Goal: Complete Application Form: Complete application form

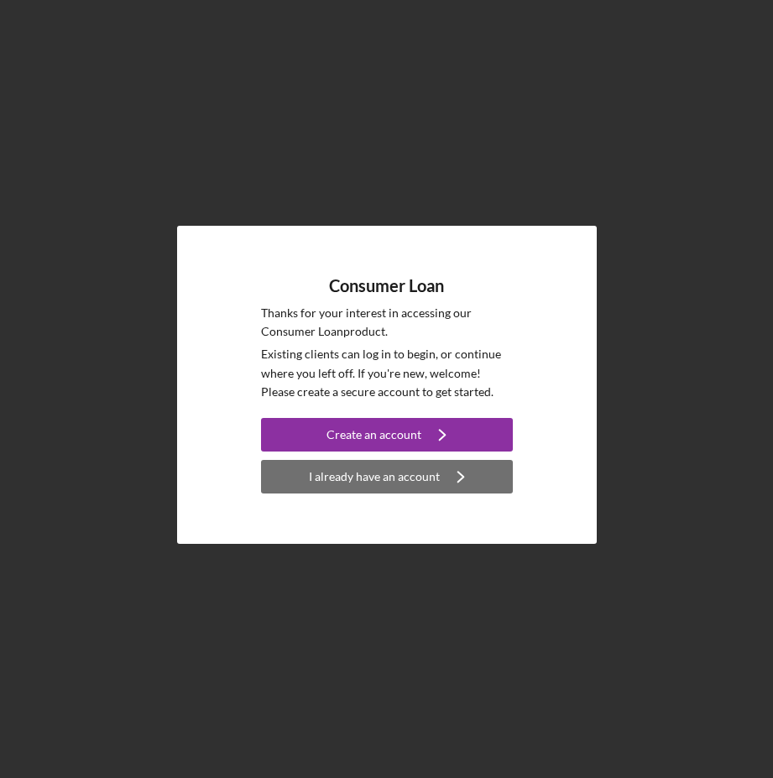
click at [396, 477] on div "I already have an account" at bounding box center [374, 477] width 131 height 34
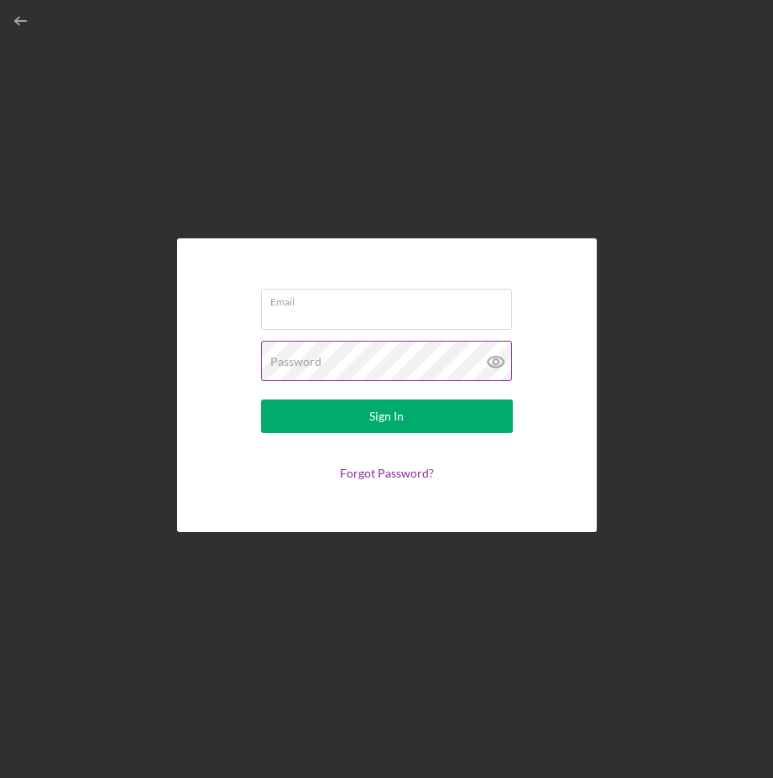
type input "[PERSON_NAME][EMAIL_ADDRESS][PERSON_NAME][DOMAIN_NAME]"
click at [500, 367] on icon at bounding box center [495, 362] width 16 height 11
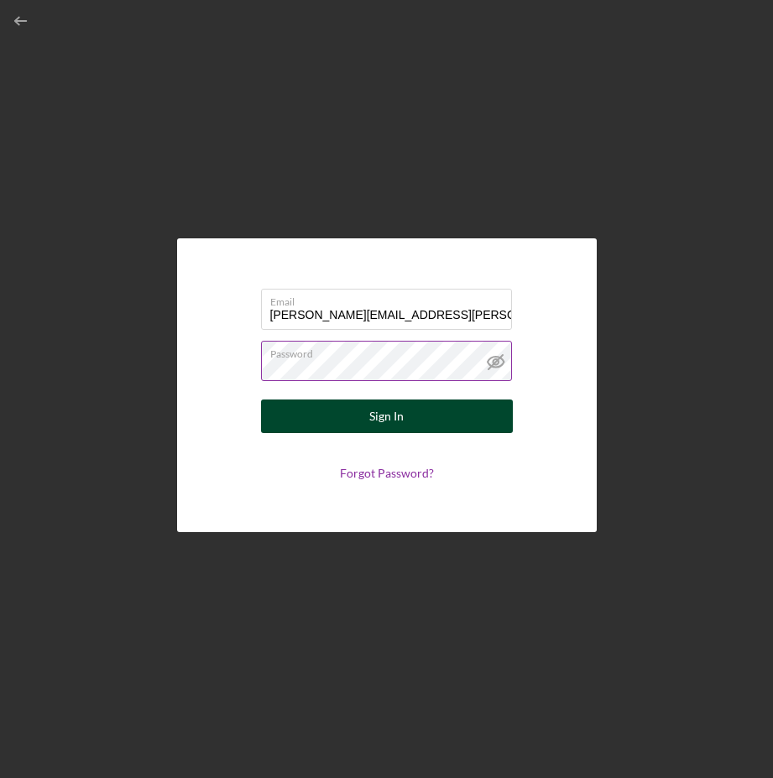
click at [387, 431] on div "Sign In" at bounding box center [386, 417] width 34 height 34
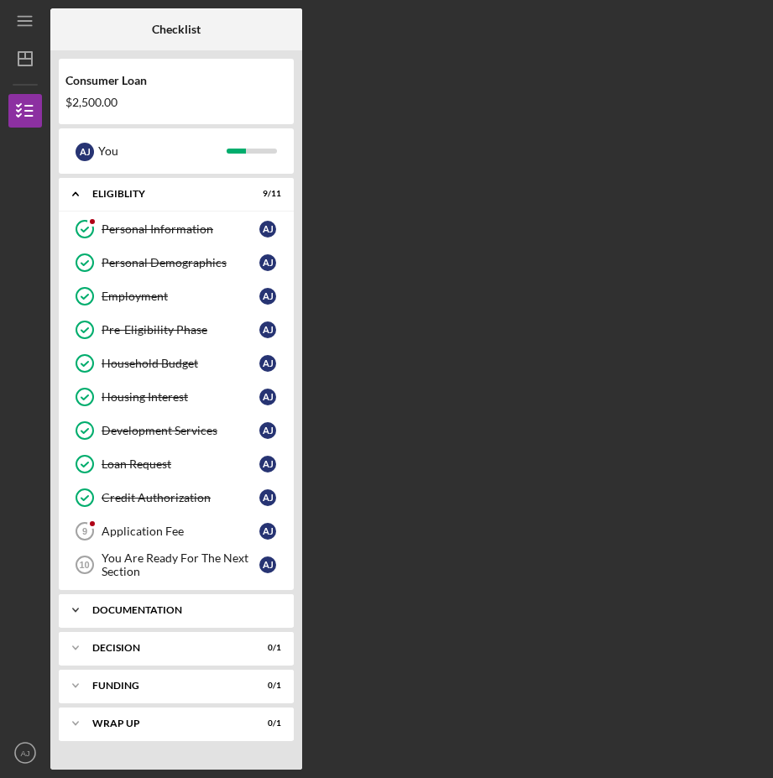
click at [182, 615] on div "Icon/Expander Documentation 0 / 9" at bounding box center [176, 611] width 235 height 34
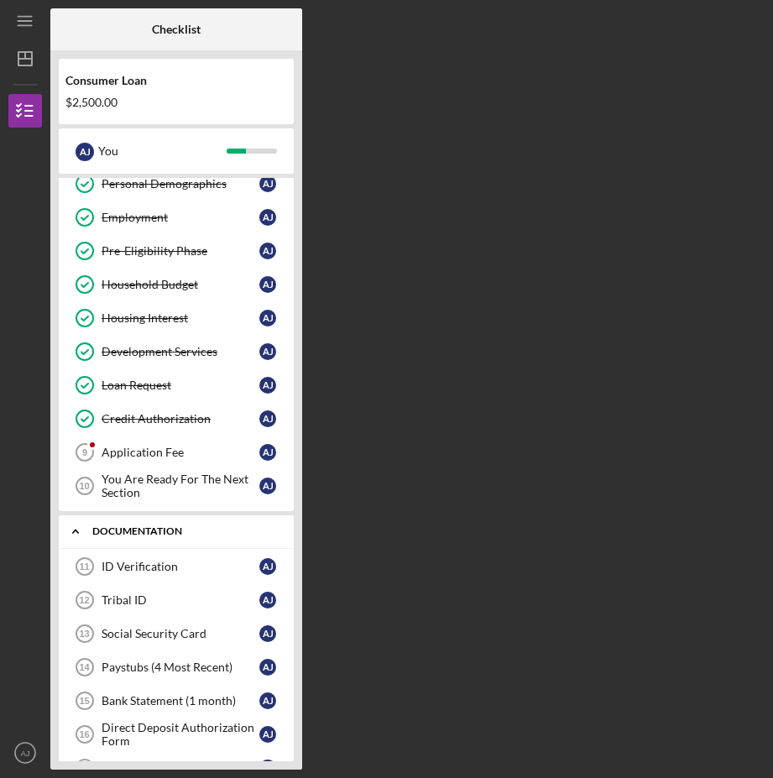
scroll to position [168, 0]
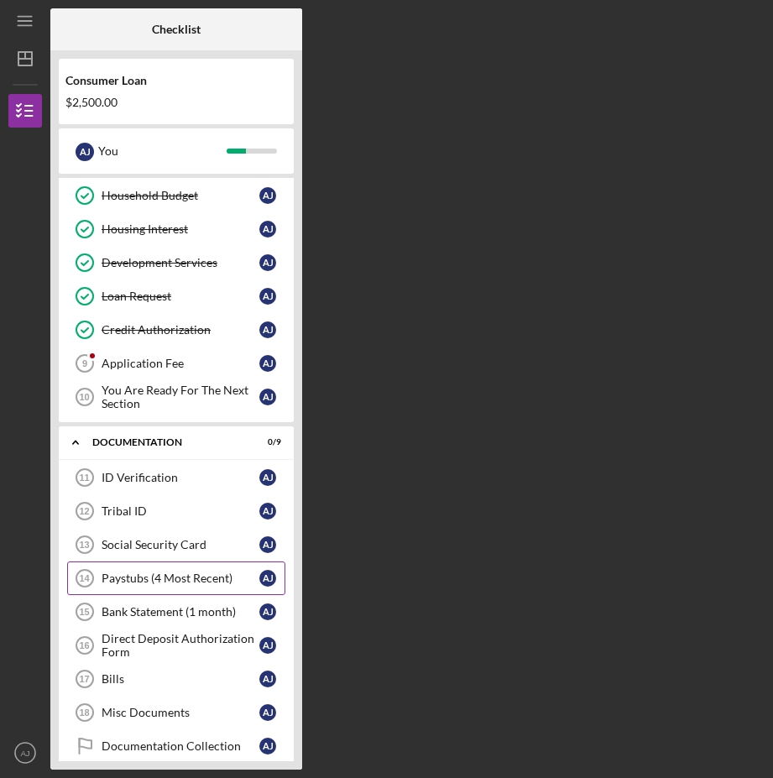
click at [197, 572] on div "Paystubs (4 Most Recent)" at bounding box center [181, 578] width 158 height 13
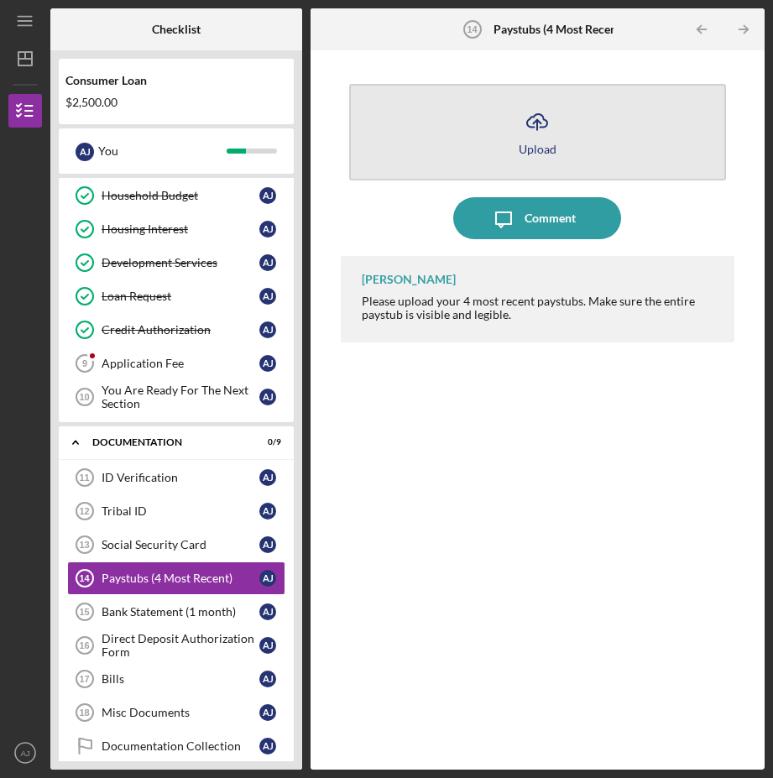
click at [515, 139] on button "Icon/Upload Upload" at bounding box center [537, 132] width 377 height 97
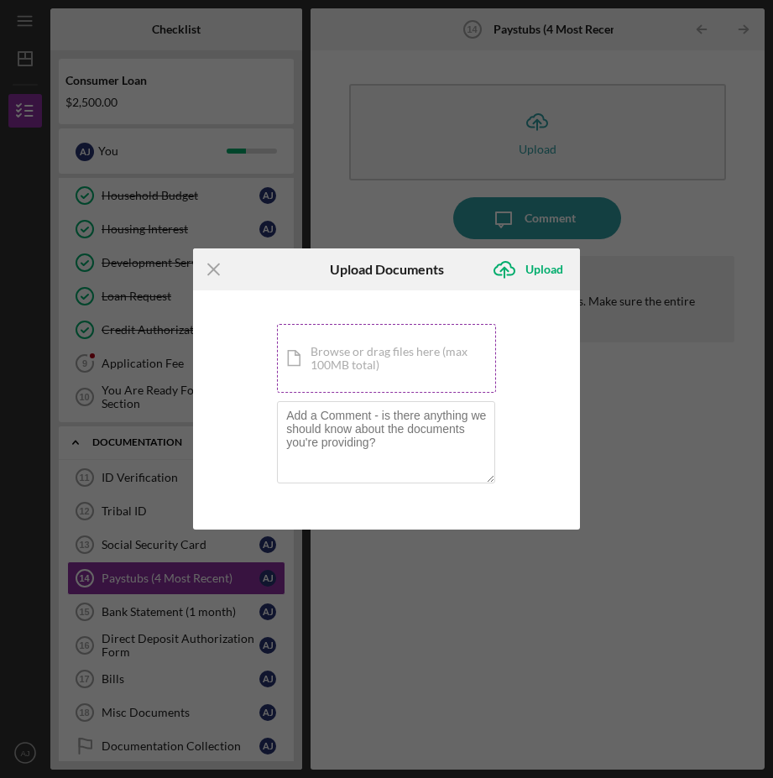
click at [362, 344] on div "Icon/Document Browse or drag files here (max 100MB total) Tap to choose files o…" at bounding box center [386, 358] width 219 height 69
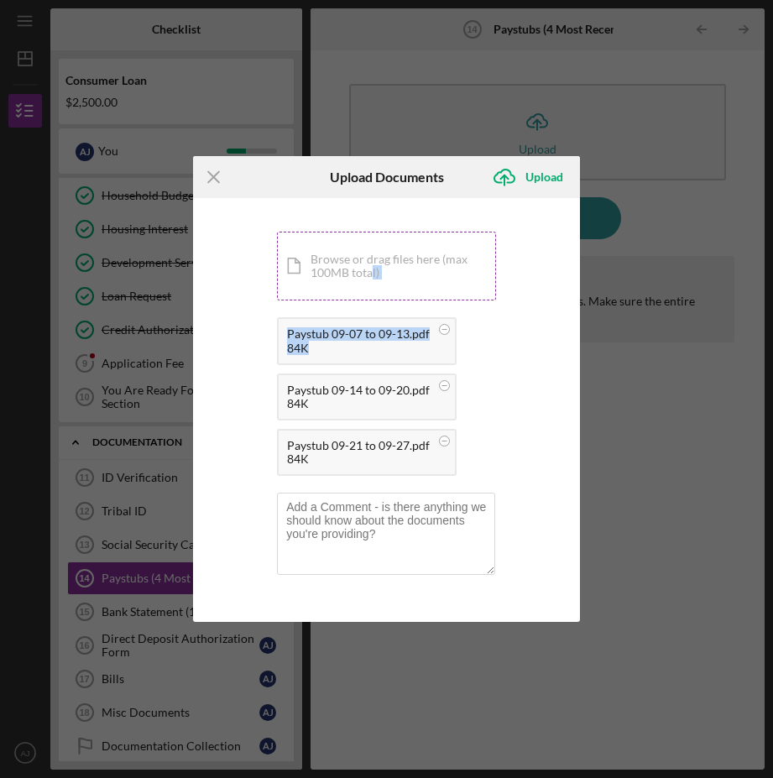
drag, startPoint x: 379, startPoint y: 343, endPoint x: 372, endPoint y: 300, distance: 43.3
click at [372, 300] on div "Icon/Document Browse or drag files here (max 100MB total) Tap to choose files o…" at bounding box center [386, 358] width 219 height 253
drag, startPoint x: 372, startPoint y: 300, endPoint x: 247, endPoint y: 284, distance: 126.1
click at [233, 289] on div "You're uploading documents related to Paystubs (4 Most Recent) . Icon/Document …" at bounding box center [386, 409] width 387 height 423
click at [350, 265] on div "Icon/Document Browse or drag files here (max 100MB total) Tap to choose files o…" at bounding box center [386, 266] width 219 height 69
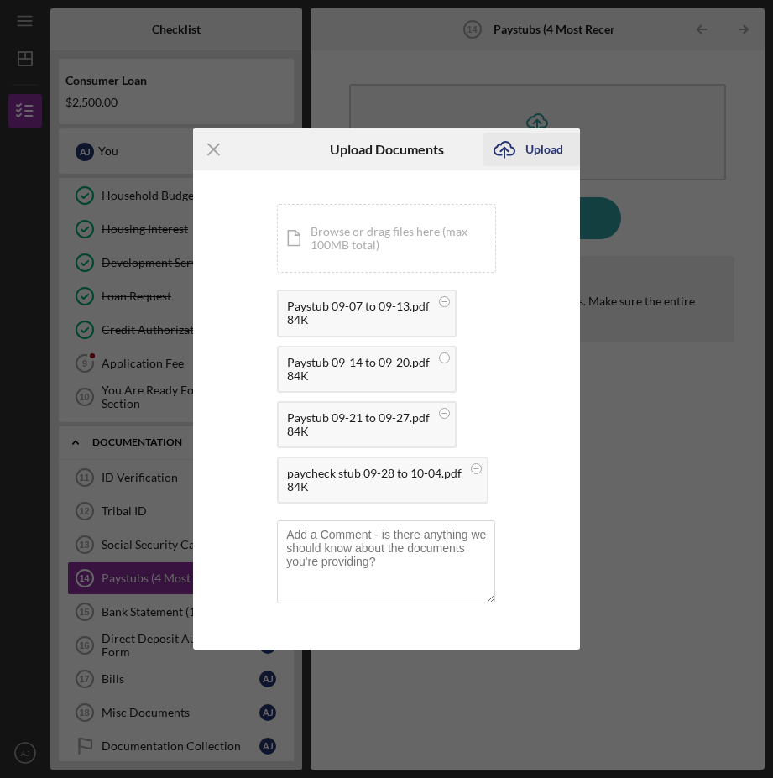
click at [535, 141] on div "Upload" at bounding box center [545, 150] width 38 height 34
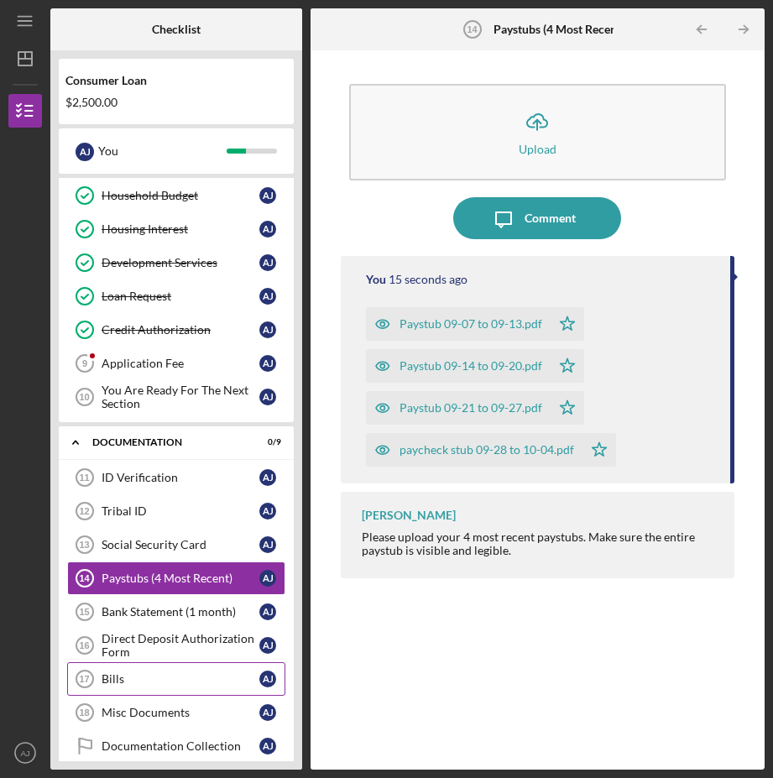
click at [146, 675] on div "Bills" at bounding box center [181, 678] width 158 height 13
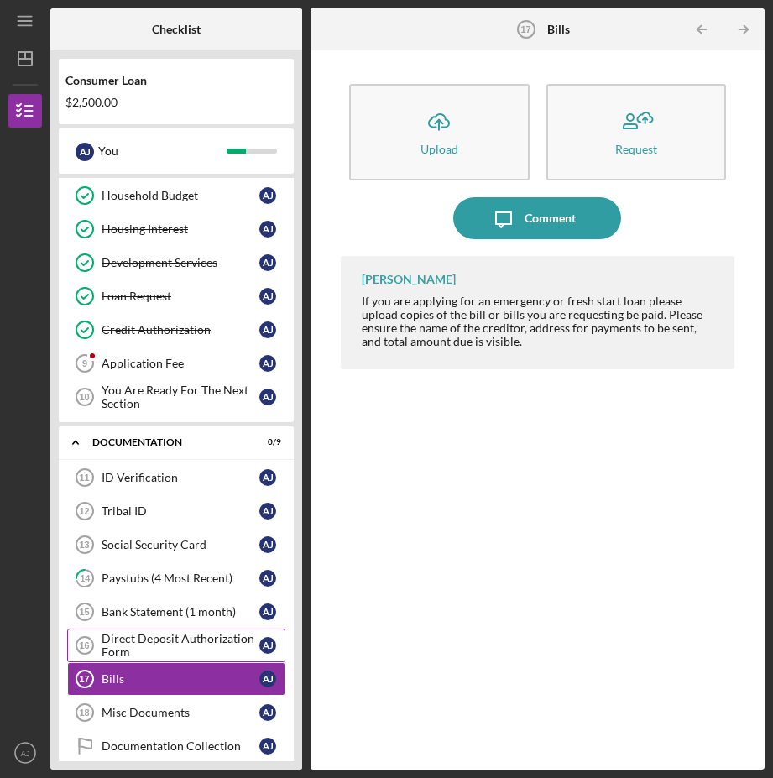
click at [137, 642] on div "Direct Deposit Authorization Form" at bounding box center [181, 645] width 158 height 27
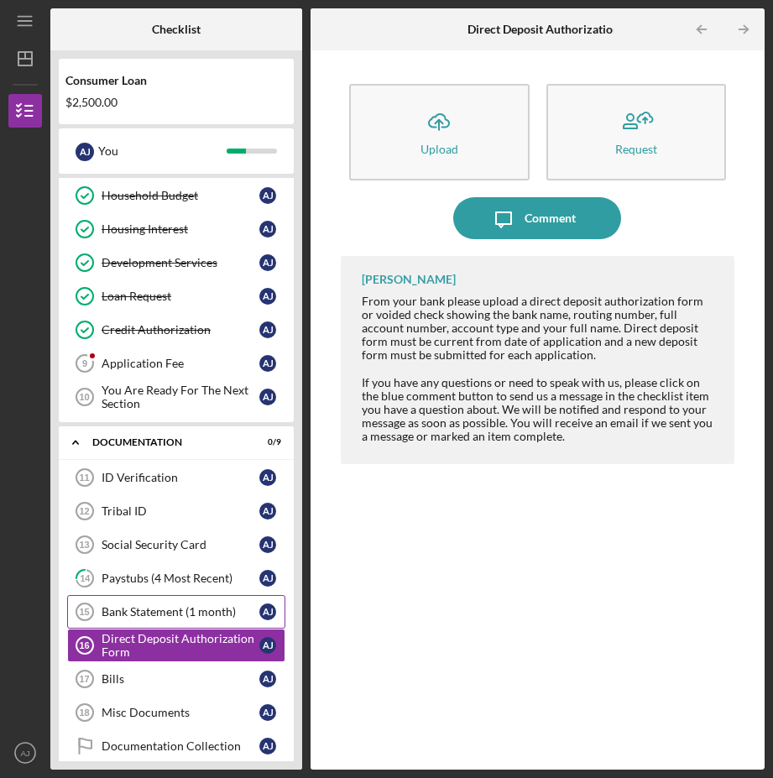
click at [175, 615] on div "Bank Statement (1 month)" at bounding box center [181, 611] width 158 height 13
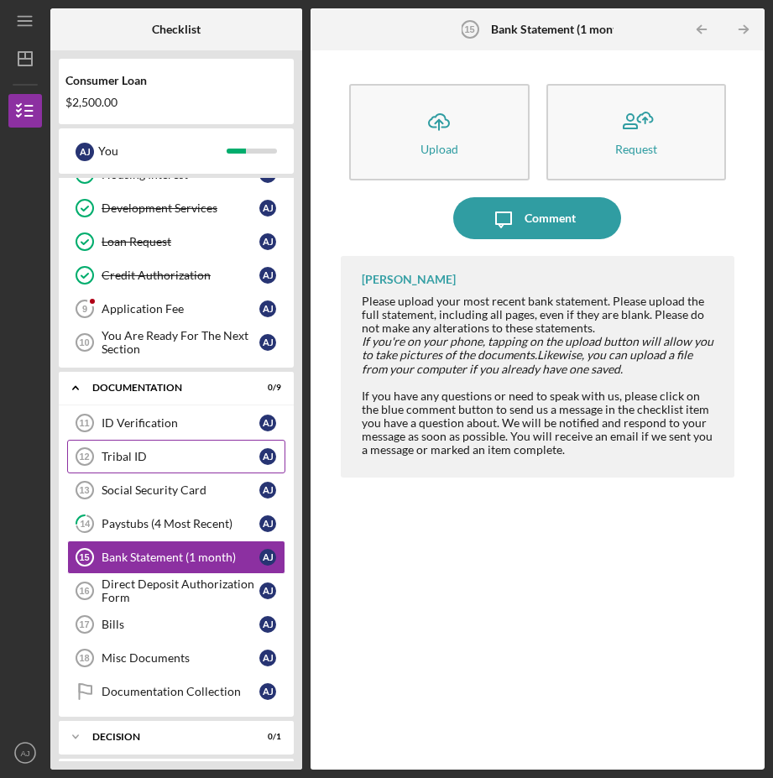
scroll to position [252, 0]
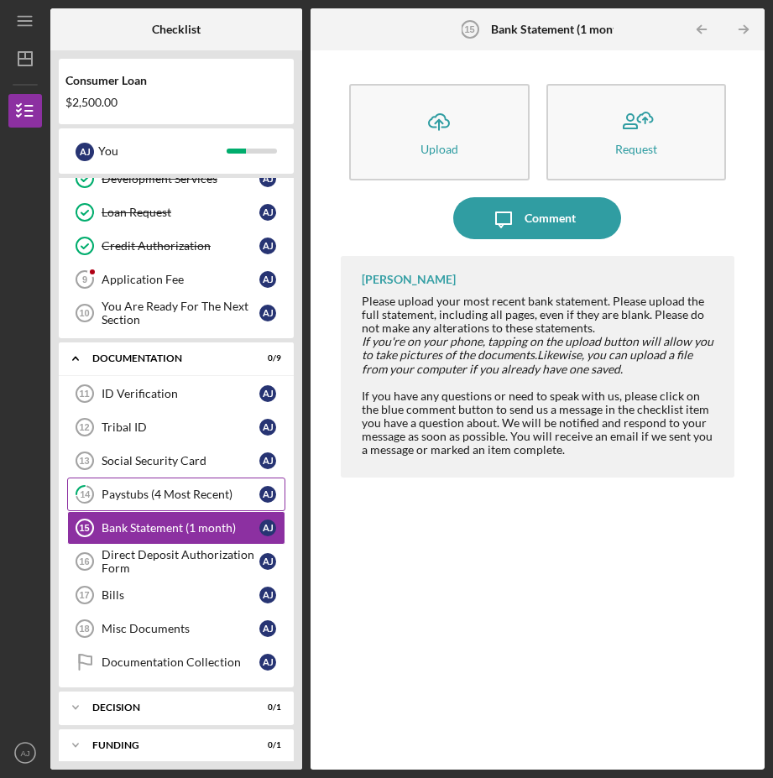
click at [190, 499] on div "Paystubs (4 Most Recent)" at bounding box center [181, 494] width 158 height 13
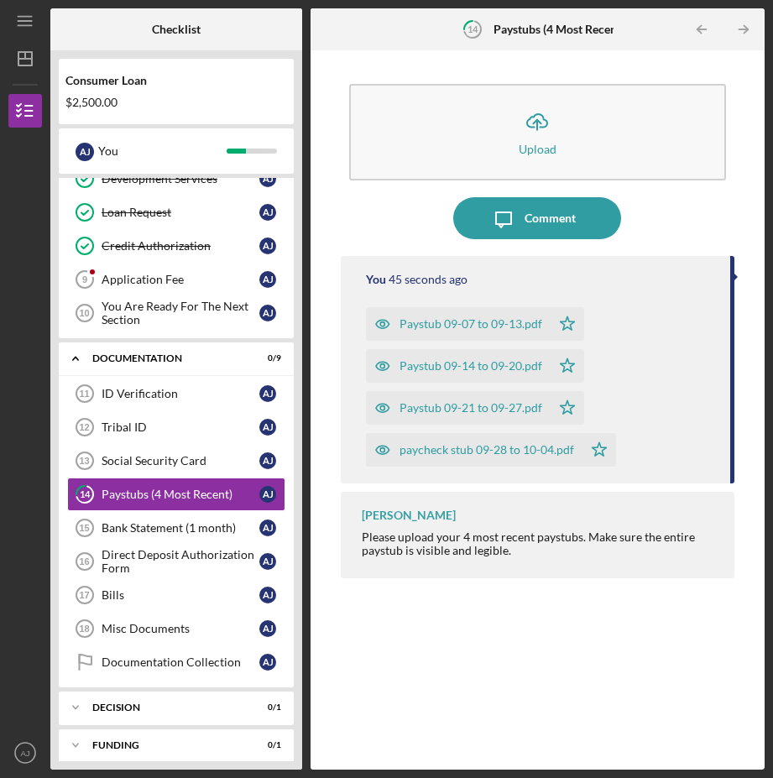
click at [416, 221] on div "Icon/Message Comment" at bounding box center [538, 218] width 394 height 42
